Goal: Information Seeking & Learning: Learn about a topic

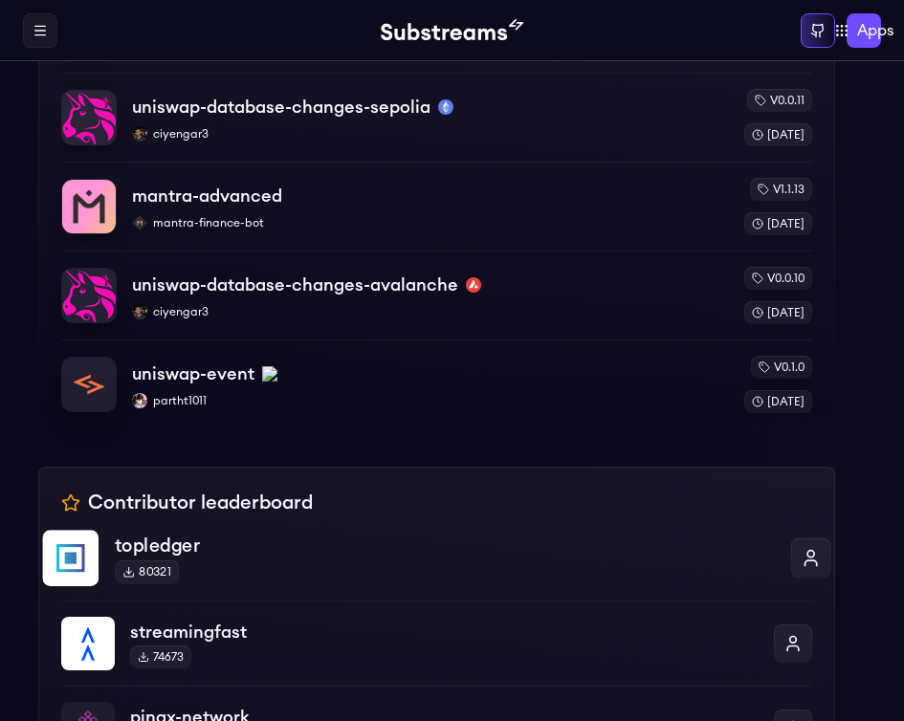
scroll to position [344, 0]
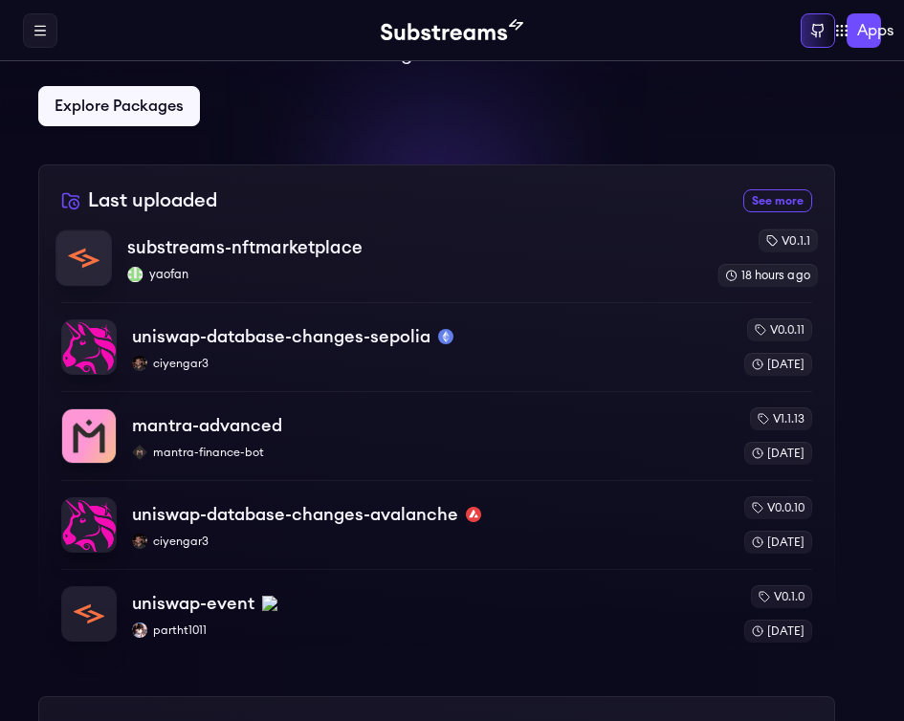
click at [193, 267] on p "yaofan" at bounding box center [414, 274] width 575 height 15
click at [329, 439] on div "mantra-advanced mantra-finance-bot" at bounding box center [430, 436] width 606 height 49
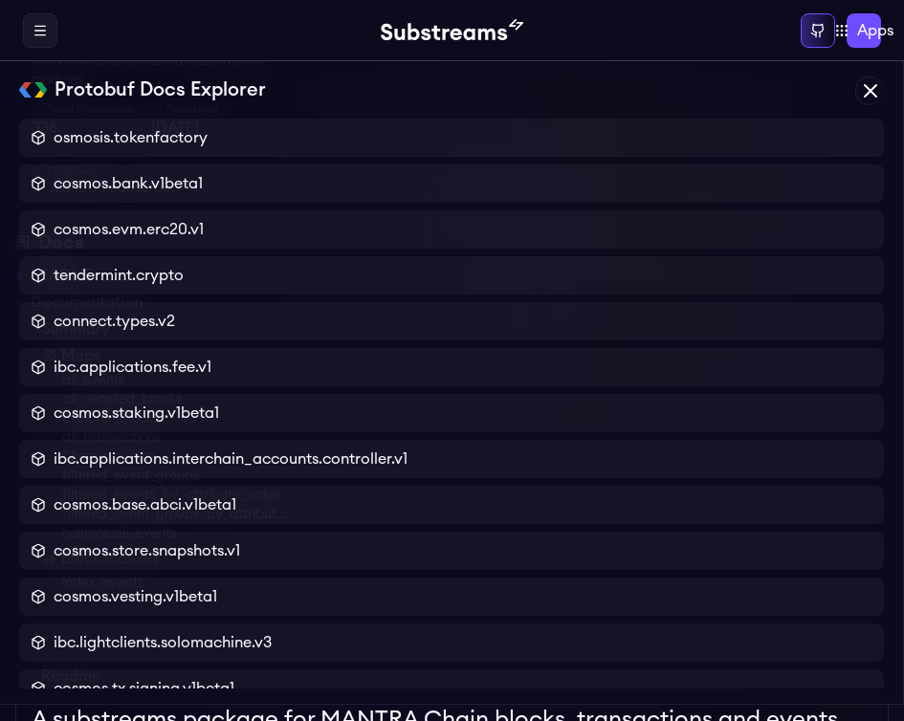
scroll to position [344, 0]
click at [60, 160] on link "README" at bounding box center [62, 160] width 62 height 23
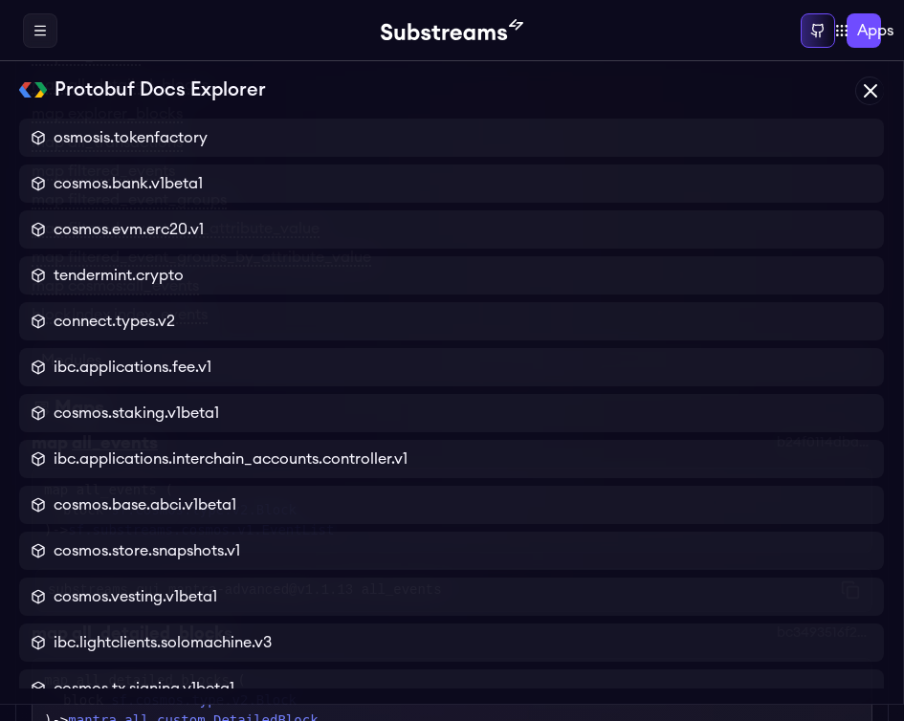
scroll to position [2066, 0]
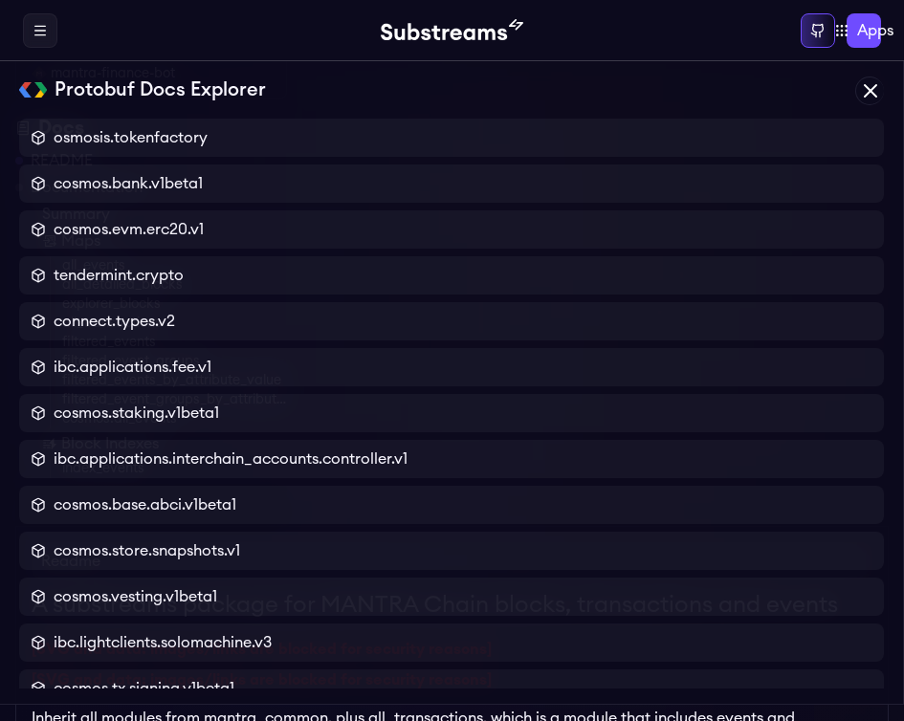
click at [92, 258] on link "all_events" at bounding box center [174, 265] width 225 height 19
